Goal: Information Seeking & Learning: Learn about a topic

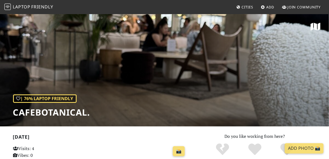
click at [246, 7] on span "Cities" at bounding box center [247, 7] width 11 height 5
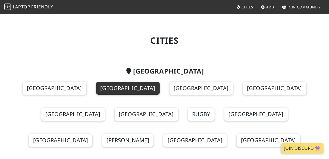
click at [122, 91] on link "[GEOGRAPHIC_DATA]" at bounding box center [128, 88] width 64 height 13
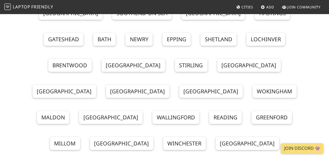
scroll to position [153, 0]
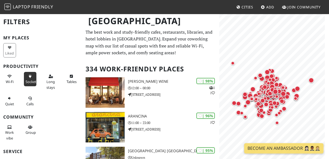
click at [29, 78] on button "Sockets" at bounding box center [30, 79] width 13 height 14
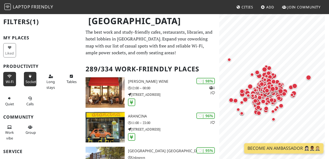
click at [11, 78] on button "Wi-Fi" at bounding box center [9, 79] width 13 height 14
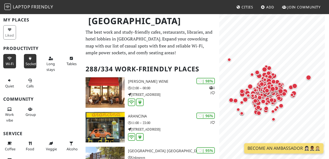
scroll to position [18, 0]
click at [6, 113] on span "Work vibe" at bounding box center [9, 117] width 9 height 10
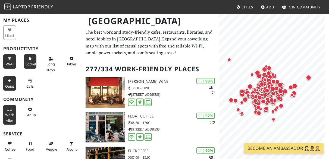
click at [12, 90] on button "Quiet" at bounding box center [9, 83] width 13 height 14
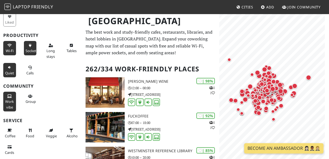
scroll to position [31, 0]
click at [46, 52] on span "Long stays" at bounding box center [50, 53] width 8 height 10
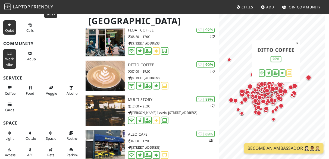
scroll to position [225, 0]
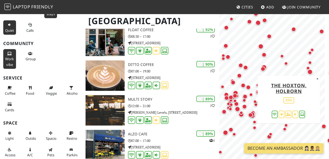
click at [243, 100] on div "Map marker" at bounding box center [247, 99] width 11 height 11
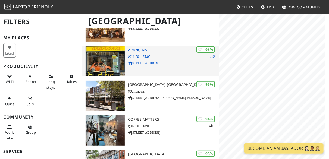
scroll to position [66, 0]
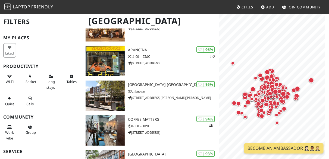
click at [58, 115] on h3 "Community" at bounding box center [41, 117] width 76 height 5
click at [8, 134] on button "Work vibe" at bounding box center [9, 133] width 13 height 20
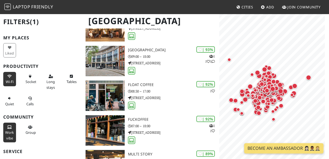
click at [8, 81] on span "Wi-Fi" at bounding box center [10, 81] width 8 height 5
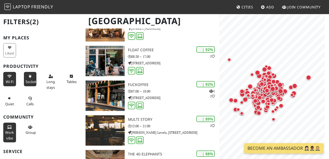
click at [30, 83] on span "Sockets" at bounding box center [32, 81] width 12 height 5
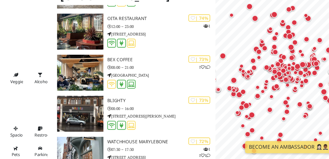
scroll to position [73, 0]
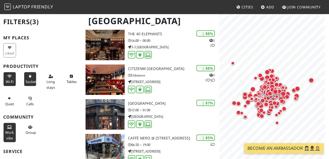
scroll to position [194, 0]
